Goal: Entertainment & Leisure: Consume media (video, audio)

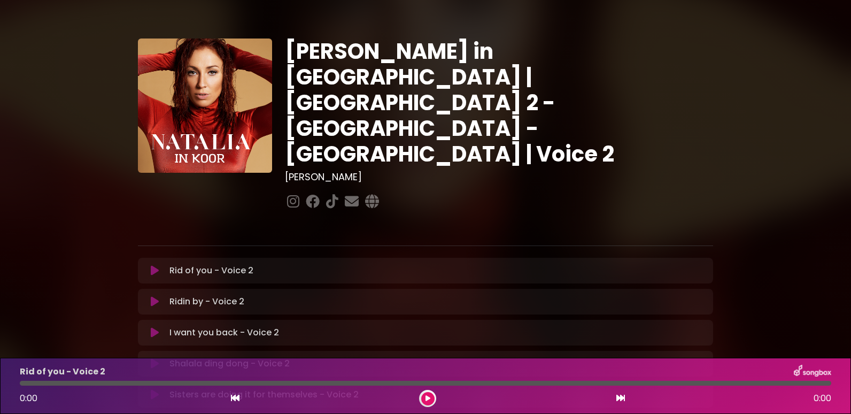
click at [424, 397] on button at bounding box center [427, 398] width 13 height 13
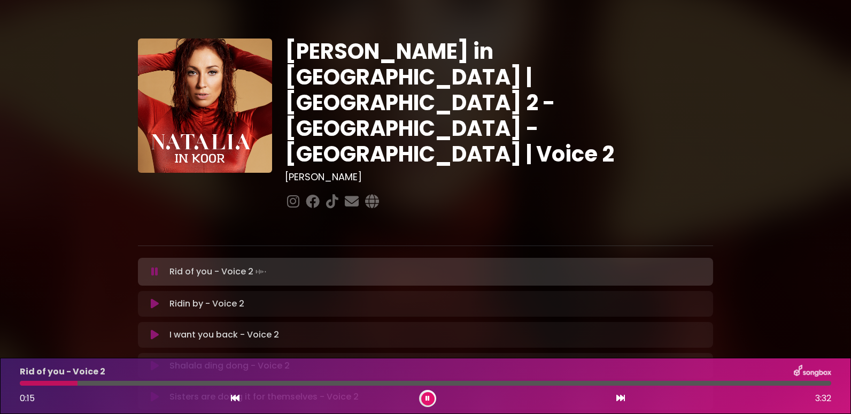
click at [77, 385] on div at bounding box center [425, 383] width 811 height 5
click at [132, 384] on div at bounding box center [425, 383] width 811 height 5
click at [247, 381] on div at bounding box center [425, 383] width 811 height 5
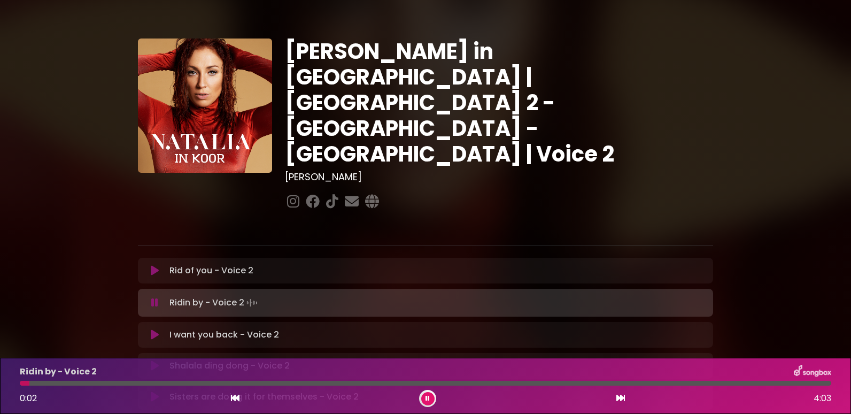
click at [88, 382] on div at bounding box center [425, 383] width 811 height 5
click at [103, 382] on div at bounding box center [425, 383] width 811 height 5
click at [117, 382] on div at bounding box center [425, 383] width 811 height 5
click at [132, 384] on div at bounding box center [425, 383] width 811 height 5
click at [500, 383] on div at bounding box center [425, 383] width 811 height 5
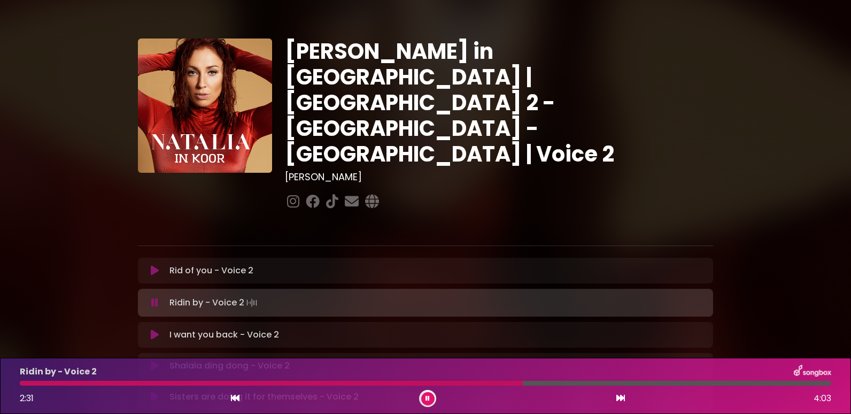
click at [473, 382] on div at bounding box center [271, 383] width 503 height 5
click at [469, 382] on div at bounding box center [254, 383] width 469 height 5
click at [546, 383] on div at bounding box center [425, 383] width 811 height 5
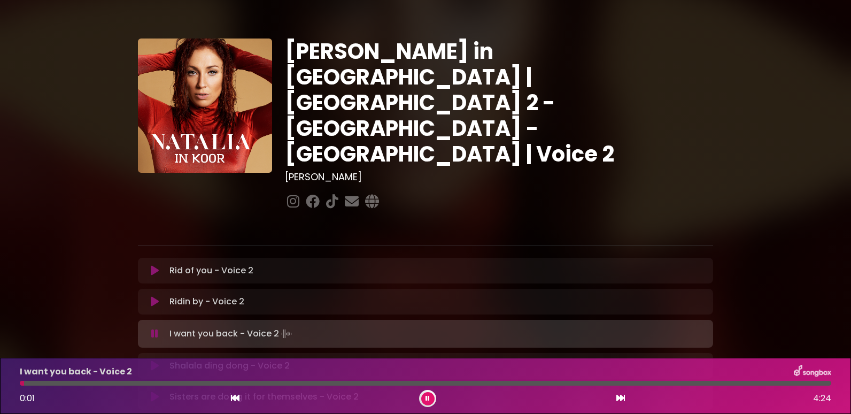
click at [428, 399] on icon at bounding box center [427, 398] width 4 height 6
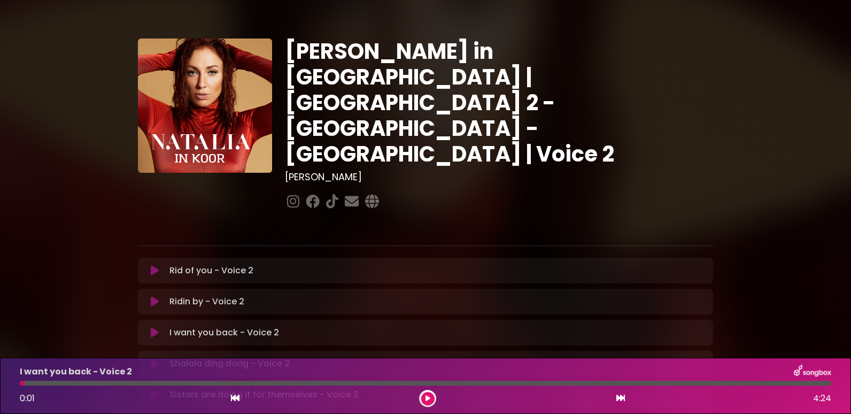
click at [425, 398] on icon at bounding box center [427, 398] width 5 height 6
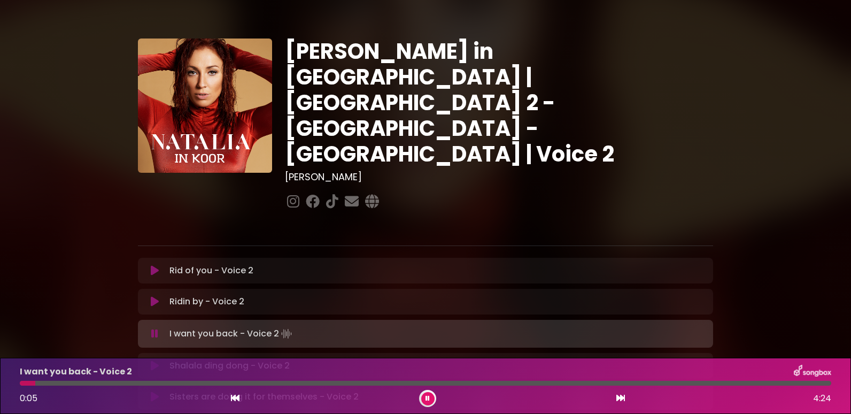
click at [99, 381] on div at bounding box center [425, 383] width 811 height 5
click at [158, 385] on div at bounding box center [425, 383] width 811 height 5
click at [188, 383] on div at bounding box center [113, 383] width 186 height 5
click at [432, 397] on button at bounding box center [427, 398] width 13 height 13
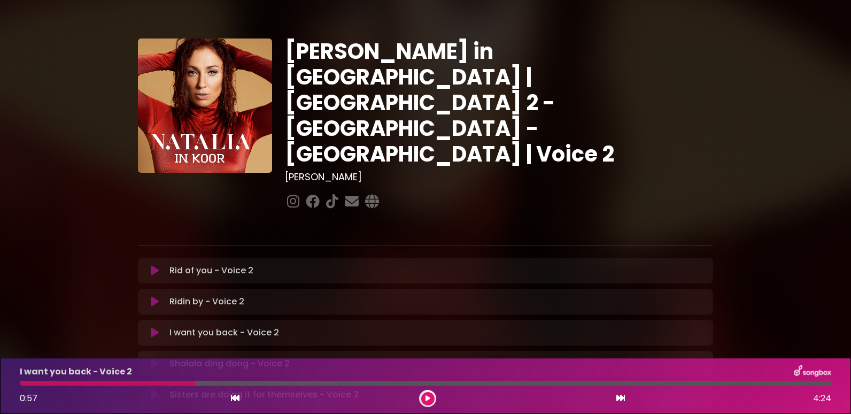
click at [432, 397] on button at bounding box center [427, 398] width 13 height 13
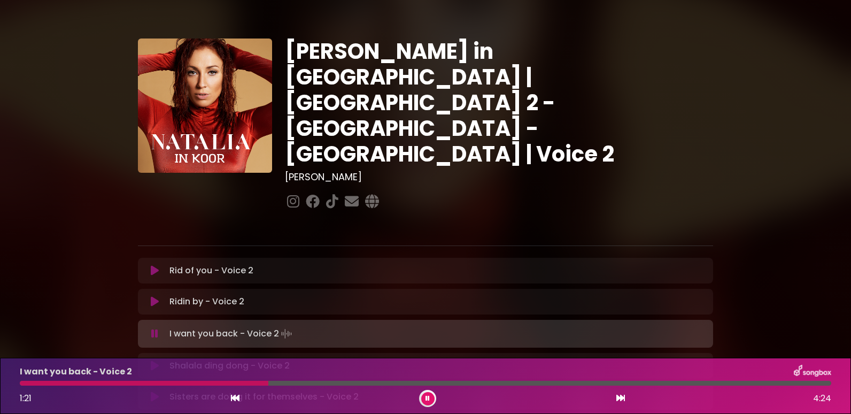
click at [324, 384] on div at bounding box center [425, 383] width 811 height 5
click at [310, 384] on div at bounding box center [189, 383] width 338 height 5
click at [301, 385] on div "I want you back - Voice 2 1:37 4:24" at bounding box center [425, 385] width 824 height 42
click at [301, 383] on div at bounding box center [171, 383] width 302 height 5
click at [632, 381] on div at bounding box center [425, 383] width 811 height 5
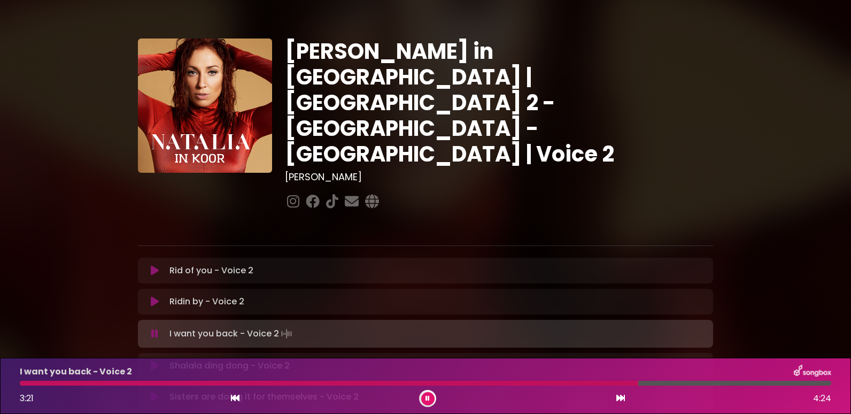
click at [622, 383] on div at bounding box center [329, 383] width 618 height 5
click at [608, 382] on div at bounding box center [322, 383] width 605 height 5
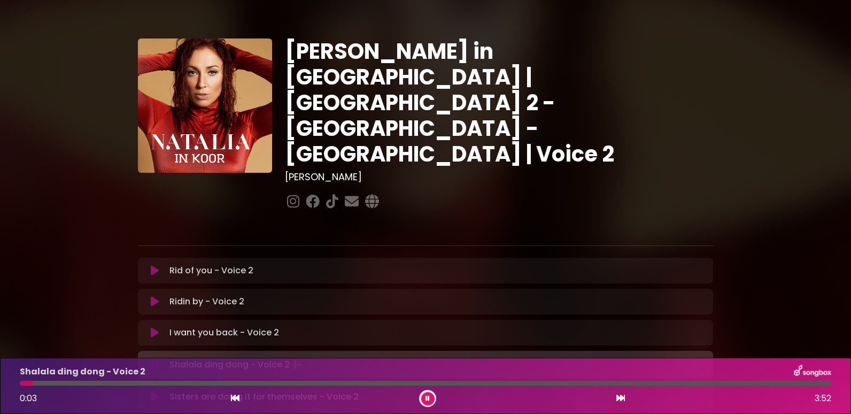
click at [82, 384] on div at bounding box center [425, 383] width 811 height 5
click at [76, 384] on div at bounding box center [54, 383] width 68 height 5
click at [244, 383] on div at bounding box center [425, 383] width 811 height 5
click at [240, 384] on div at bounding box center [136, 383] width 232 height 5
click at [442, 383] on div at bounding box center [425, 383] width 811 height 5
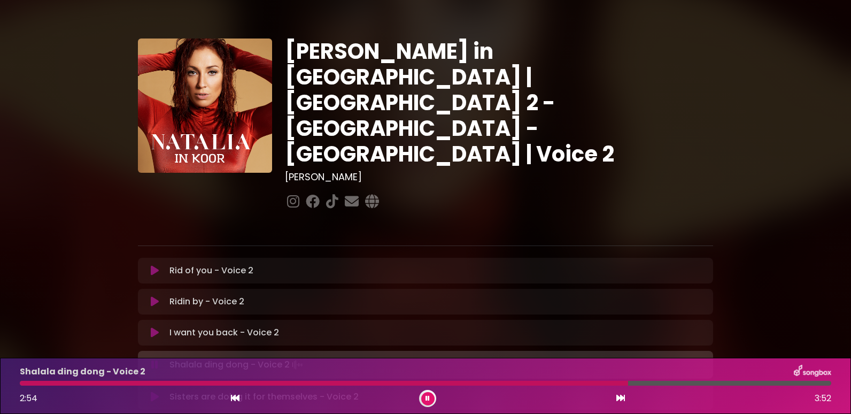
click at [628, 382] on div at bounding box center [425, 383] width 811 height 5
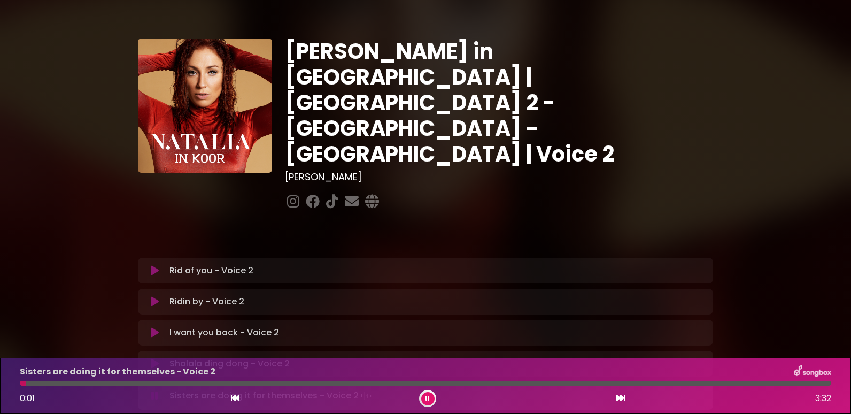
click at [55, 384] on div at bounding box center [425, 383] width 811 height 5
click at [151, 383] on div at bounding box center [425, 383] width 811 height 5
click at [195, 382] on div at bounding box center [425, 383] width 811 height 5
click at [261, 381] on div at bounding box center [425, 383] width 811 height 5
click at [288, 384] on div at bounding box center [425, 383] width 811 height 5
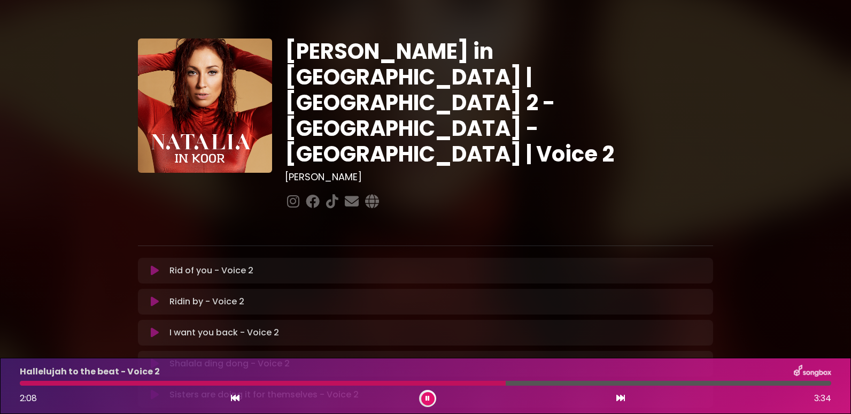
click at [520, 386] on div "Hallelujah to the beat - Voice 2 2:08 3:34" at bounding box center [425, 385] width 824 height 42
click at [519, 383] on div at bounding box center [425, 383] width 811 height 5
click at [798, 384] on div at bounding box center [425, 383] width 811 height 5
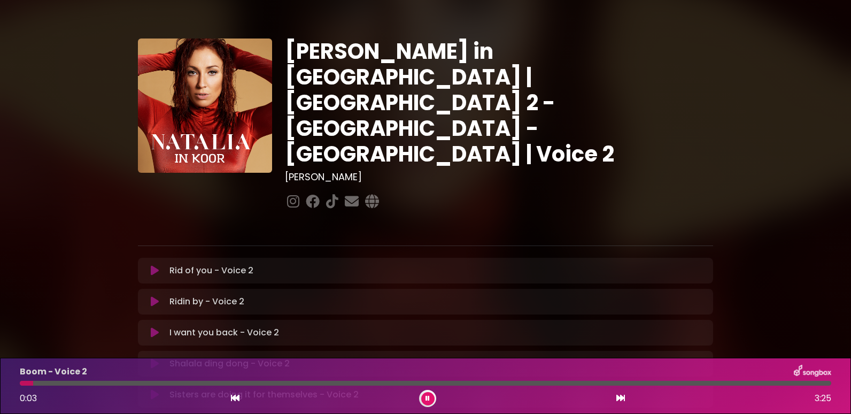
click at [64, 384] on div at bounding box center [425, 383] width 811 height 5
click at [86, 383] on div at bounding box center [425, 383] width 811 height 5
click at [134, 385] on div "Shelter - Voice 2 0:02 3:59" at bounding box center [425, 385] width 824 height 42
click at [134, 382] on div at bounding box center [425, 383] width 811 height 5
click at [118, 379] on div "Shelter - Voice 2 0:34 3:59" at bounding box center [425, 385] width 824 height 42
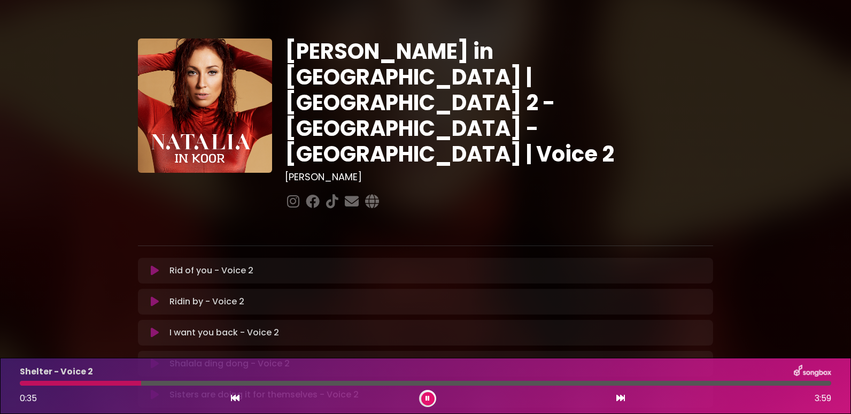
click at [115, 381] on div at bounding box center [80, 383] width 121 height 5
click at [260, 384] on div at bounding box center [425, 383] width 811 height 5
click at [260, 384] on div at bounding box center [143, 383] width 246 height 5
click at [241, 382] on div at bounding box center [149, 383] width 258 height 5
click at [616, 383] on div at bounding box center [425, 383] width 811 height 5
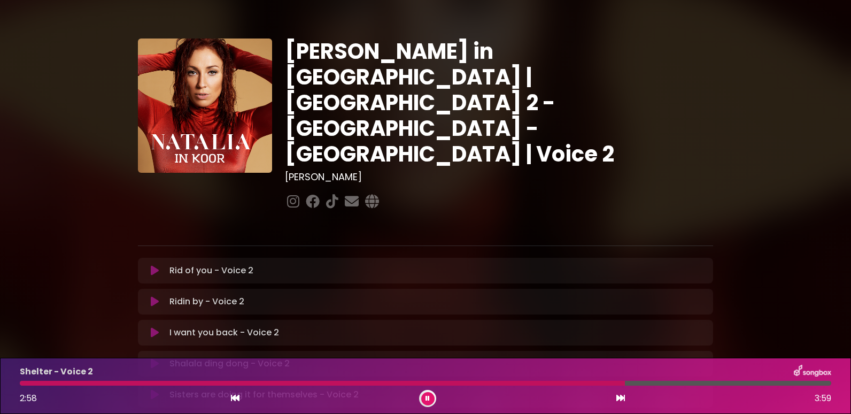
click at [643, 383] on div at bounding box center [425, 383] width 811 height 5
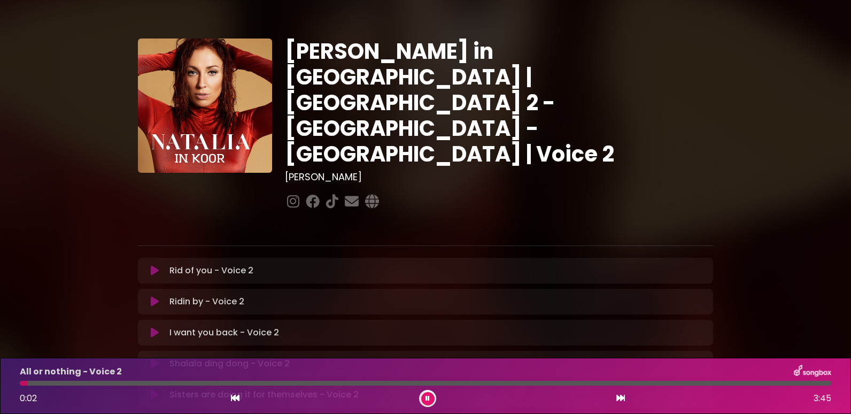
click at [76, 382] on div at bounding box center [425, 383] width 811 height 5
click at [332, 383] on div at bounding box center [425, 383] width 811 height 5
click at [332, 383] on div at bounding box center [185, 383] width 331 height 5
click at [97, 386] on div "Glamourous - Voice 2 0:01 3:45" at bounding box center [425, 385] width 824 height 42
click at [90, 384] on div at bounding box center [425, 383] width 811 height 5
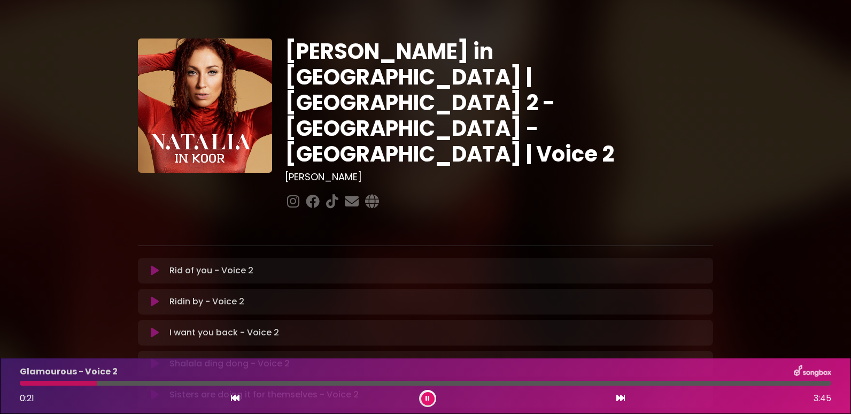
click at [79, 383] on div at bounding box center [58, 383] width 77 height 5
click at [54, 383] on div at bounding box center [425, 383] width 811 height 5
click at [80, 382] on div at bounding box center [425, 383] width 811 height 5
click at [186, 382] on div at bounding box center [425, 383] width 811 height 5
click at [177, 382] on div at bounding box center [106, 383] width 172 height 5
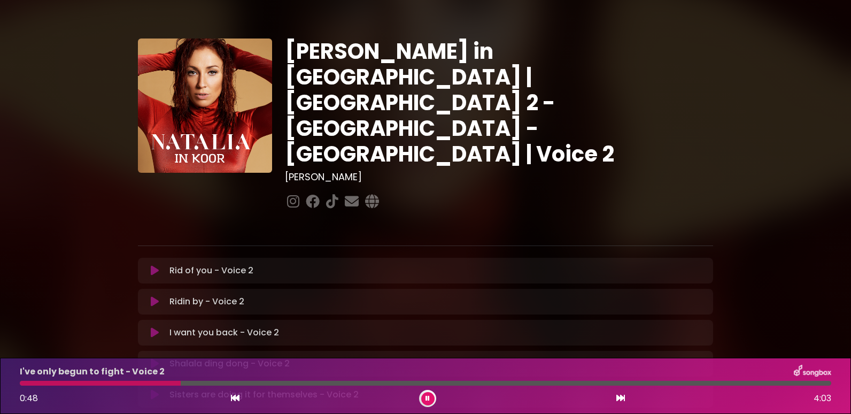
click at [174, 383] on div at bounding box center [100, 383] width 161 height 5
click at [166, 382] on div at bounding box center [99, 383] width 158 height 5
click at [166, 382] on div at bounding box center [97, 383] width 154 height 5
click at [332, 383] on div at bounding box center [425, 383] width 811 height 5
click at [329, 384] on div at bounding box center [179, 383] width 318 height 5
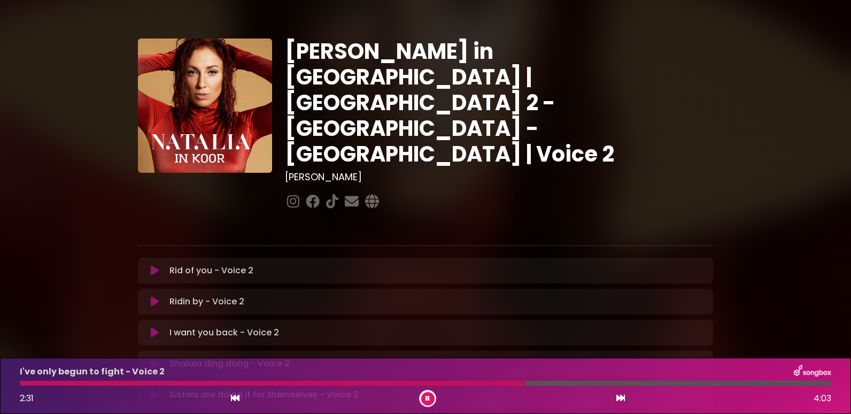
click at [549, 384] on div at bounding box center [425, 383] width 811 height 5
click at [561, 385] on div "I've only begun to fight - Voice 2 2:40 4:03" at bounding box center [425, 385] width 824 height 42
click at [585, 383] on div at bounding box center [425, 383] width 811 height 5
click at [568, 384] on div at bounding box center [304, 383] width 569 height 5
click at [564, 384] on div at bounding box center [299, 383] width 558 height 5
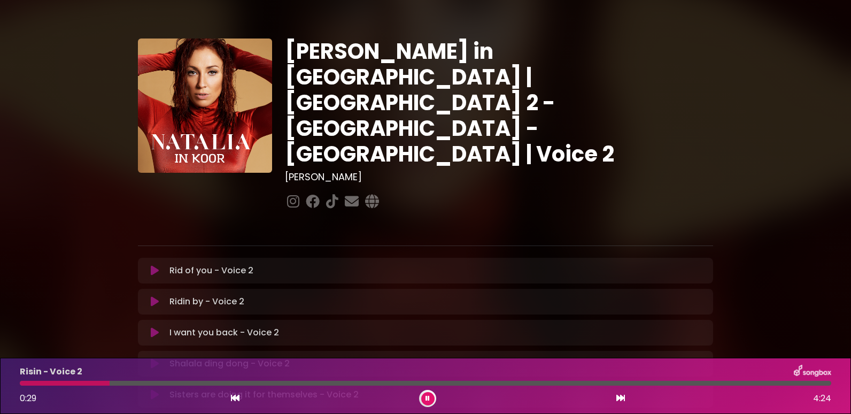
click at [157, 383] on div at bounding box center [425, 383] width 811 height 5
click at [157, 383] on div at bounding box center [96, 383] width 153 height 5
